Goal: Book appointment/travel/reservation

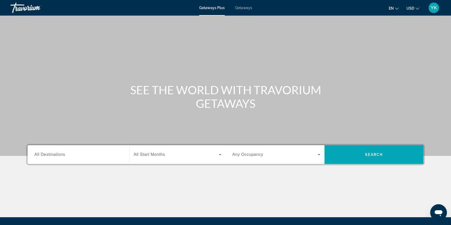
scroll to position [47, 0]
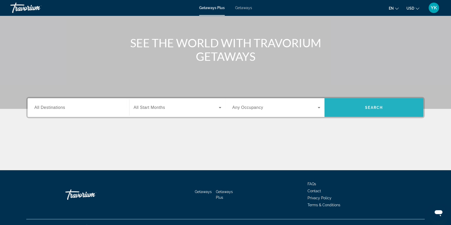
click at [355, 109] on span "Search widget" at bounding box center [373, 108] width 99 height 12
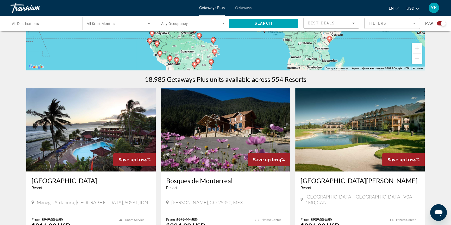
scroll to position [47, 0]
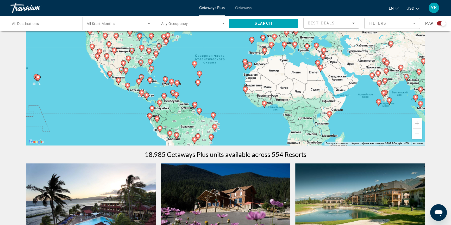
click at [60, 25] on input "Destination All Destinations" at bounding box center [44, 24] width 64 height 6
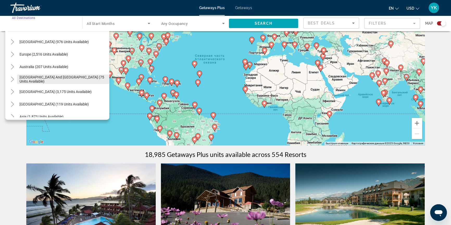
scroll to position [71, 0]
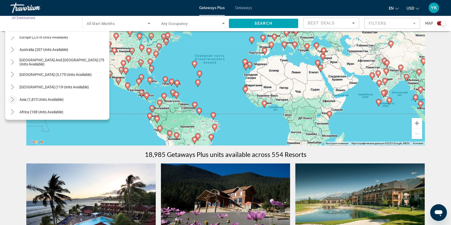
click at [11, 98] on icon "Toggle Asia (1,873 units available)" at bounding box center [12, 99] width 5 height 5
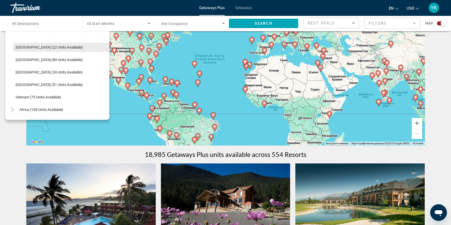
scroll to position [222, 0]
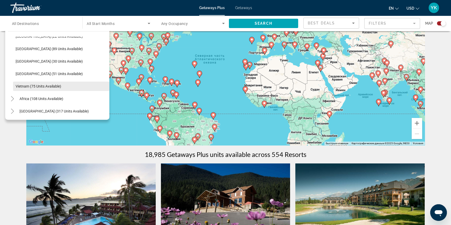
click at [52, 84] on span "Vietnam (75 units available)" at bounding box center [39, 86] width 46 height 4
type input "**********"
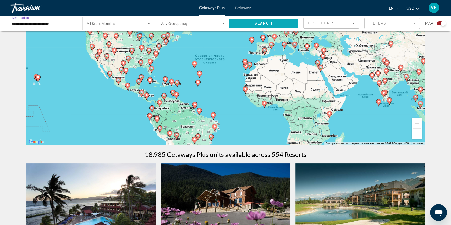
click at [265, 24] on span "Search" at bounding box center [264, 23] width 18 height 4
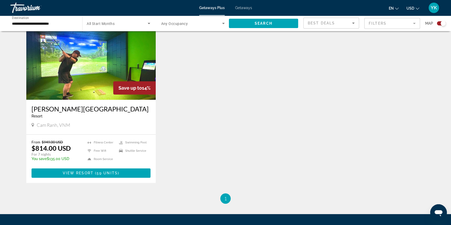
scroll to position [213, 0]
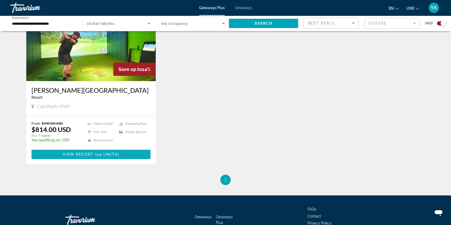
click at [75, 155] on span "View Resort" at bounding box center [78, 155] width 31 height 4
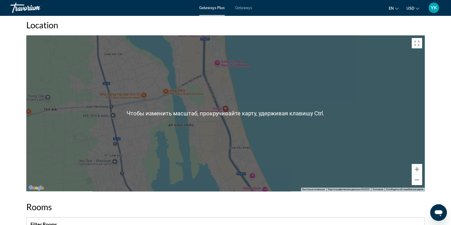
scroll to position [609, 0]
